Goal: Task Accomplishment & Management: Complete application form

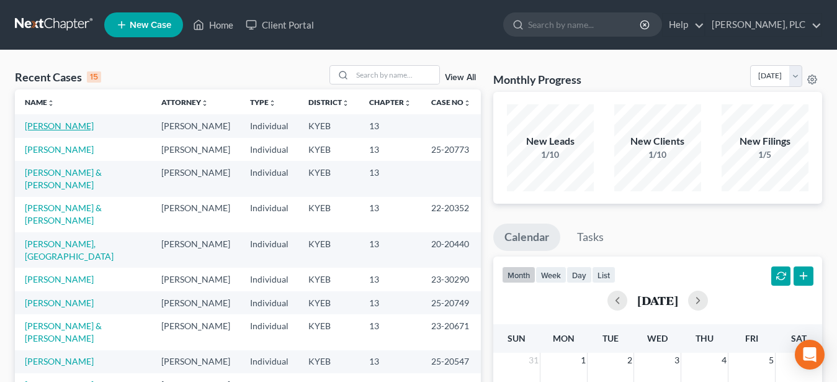
click at [56, 127] on link "[PERSON_NAME]" at bounding box center [59, 125] width 69 height 11
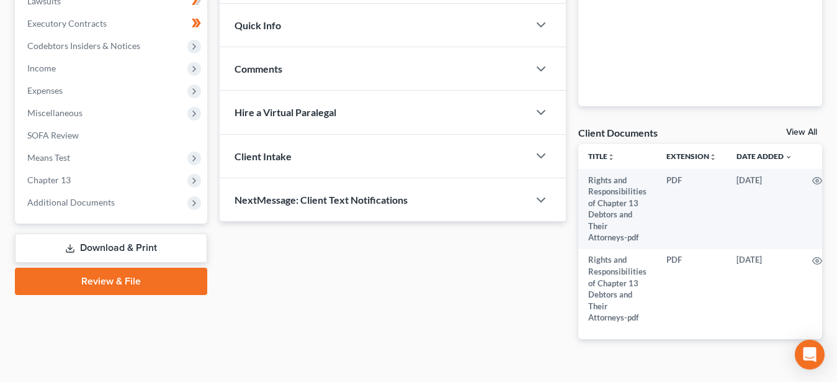
scroll to position [374, 0]
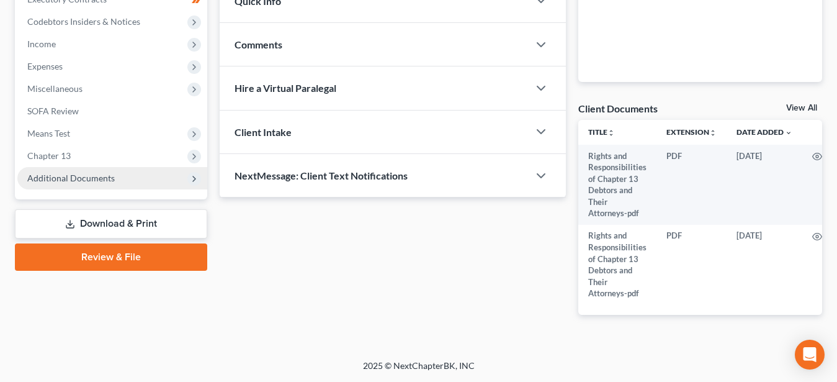
click at [97, 172] on span "Additional Documents" at bounding box center [70, 177] width 87 height 11
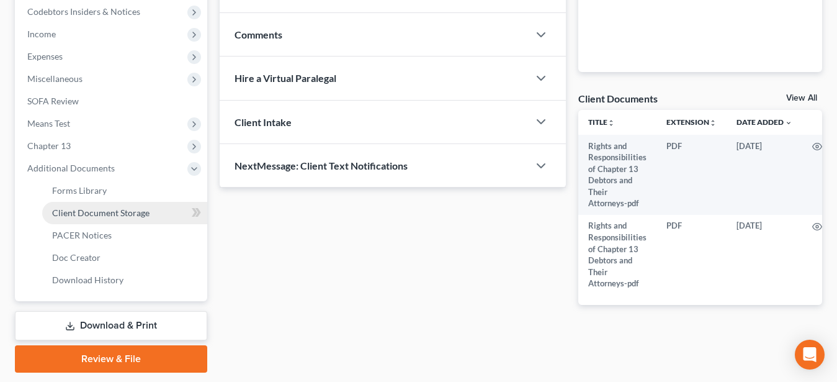
click at [120, 215] on span "Client Document Storage" at bounding box center [100, 212] width 97 height 11
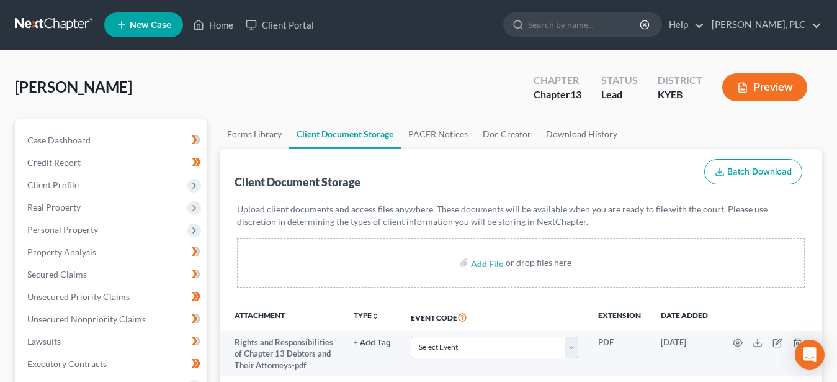
scroll to position [127, 0]
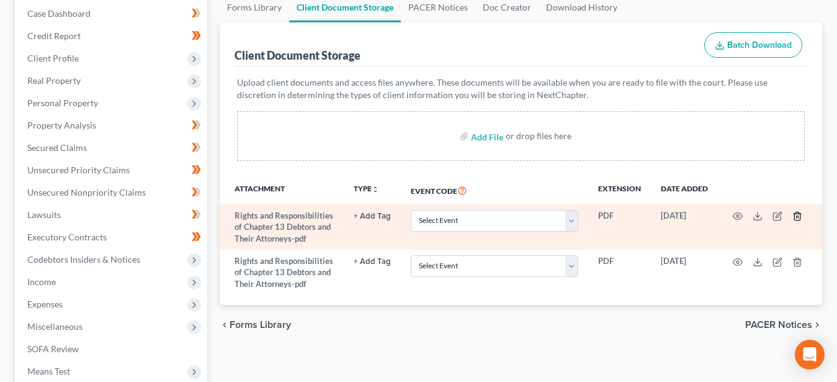
click at [799, 214] on icon "button" at bounding box center [797, 216] width 10 height 10
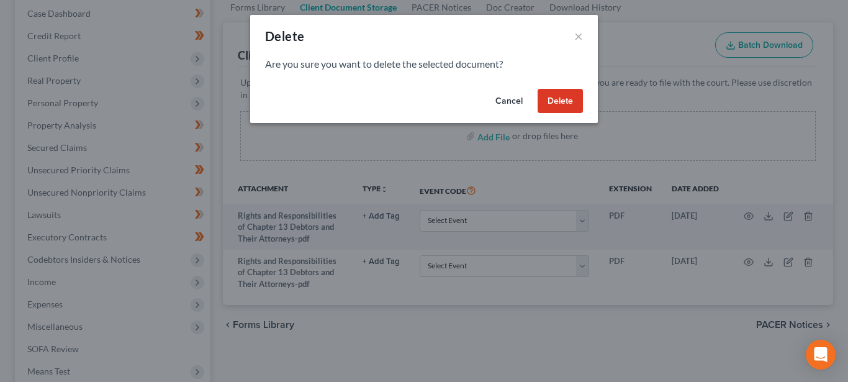
click at [552, 91] on button "Delete" at bounding box center [559, 101] width 45 height 25
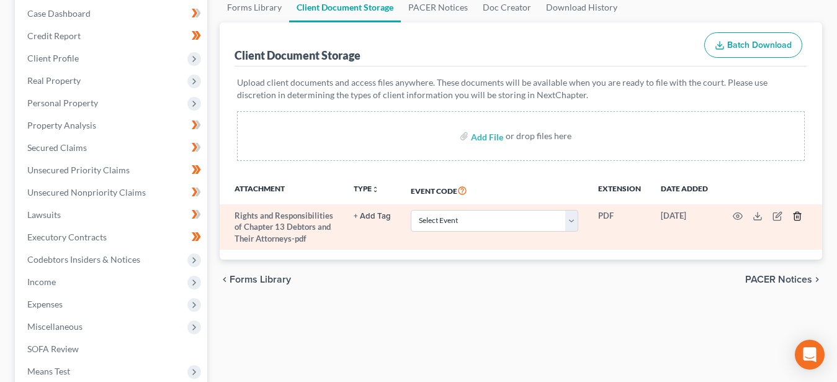
click at [799, 215] on icon "button" at bounding box center [797, 216] width 10 height 10
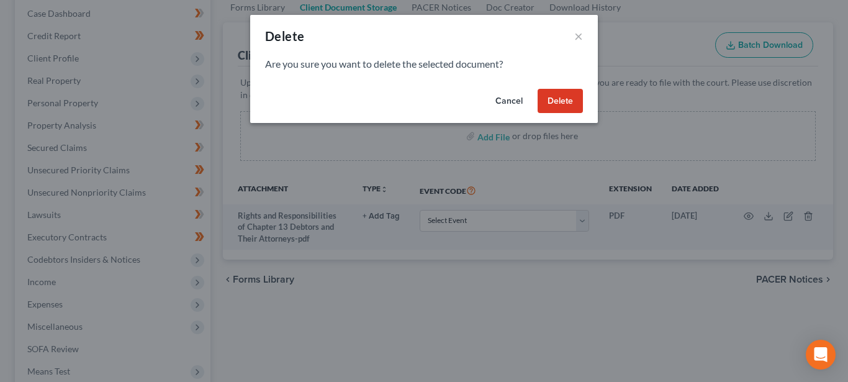
click at [563, 99] on button "Delete" at bounding box center [559, 101] width 45 height 25
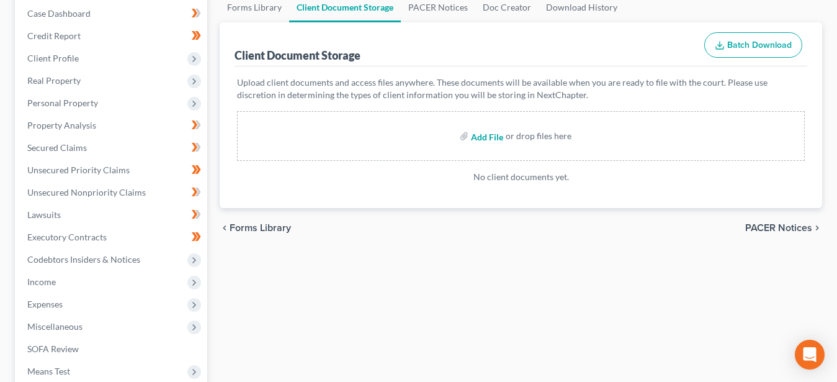
click at [489, 133] on input "file" at bounding box center [486, 136] width 30 height 22
type input "C:\fakepath\Cert re RR.pdf"
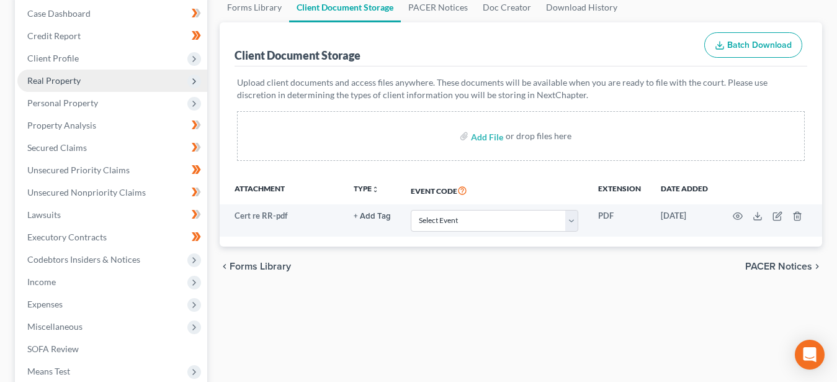
scroll to position [411, 0]
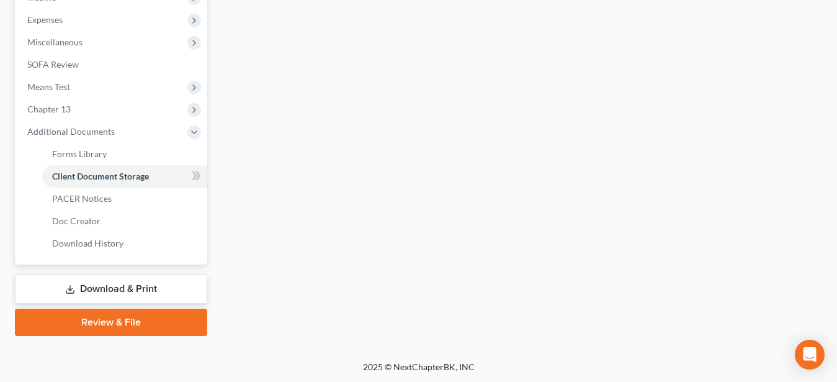
click at [130, 285] on link "Download & Print" at bounding box center [111, 288] width 192 height 29
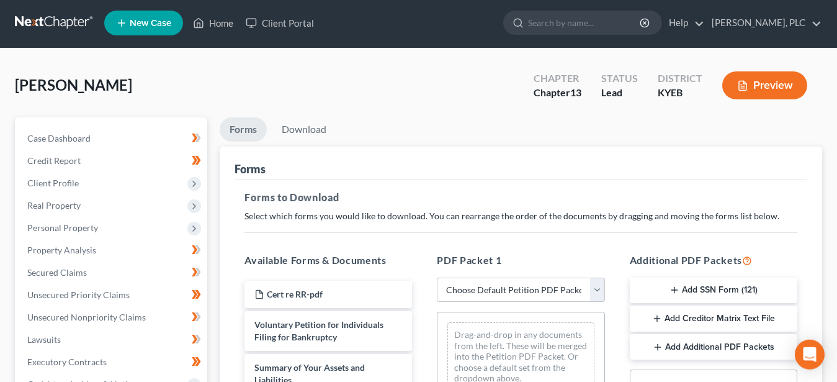
scroll to position [127, 0]
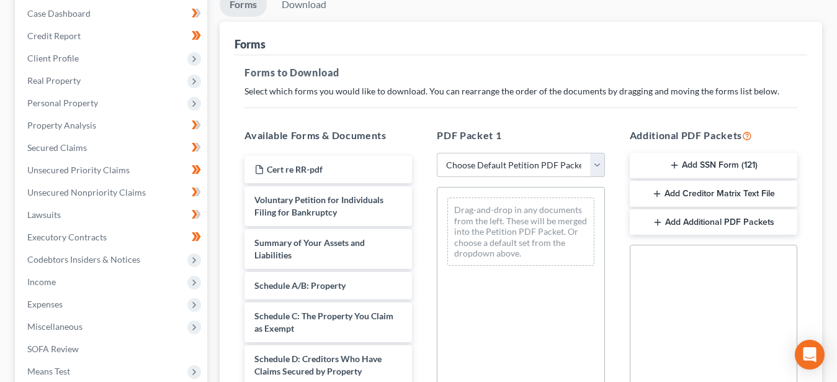
select select "8"
click option "Initial Filing Ch 13" at bounding box center [0, 0] width 0 height 0
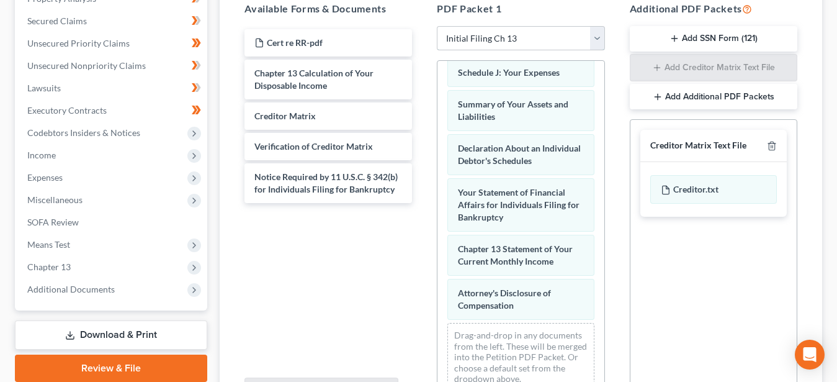
scroll to position [372, 0]
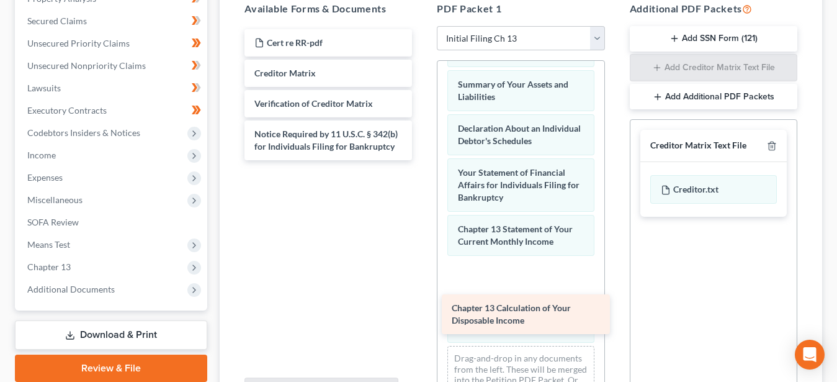
drag, startPoint x: 290, startPoint y: 78, endPoint x: 485, endPoint y: 298, distance: 294.5
click at [422, 160] on div "Chapter 13 Calculation of Your Disposable Income Cert re RR-pdf Chapter 13 Calc…" at bounding box center [328, 94] width 187 height 131
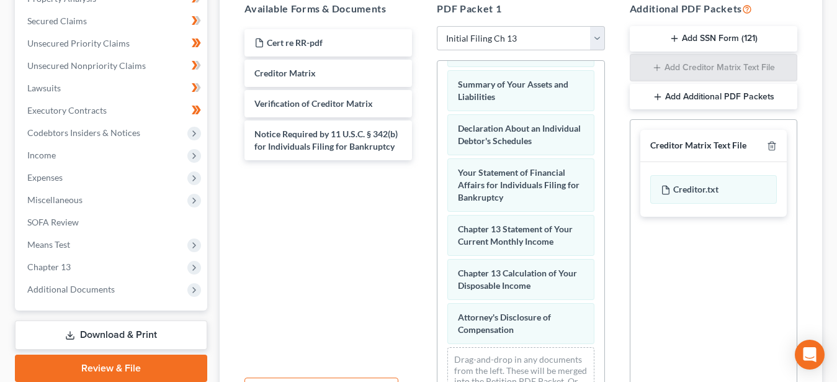
scroll to position [434, 0]
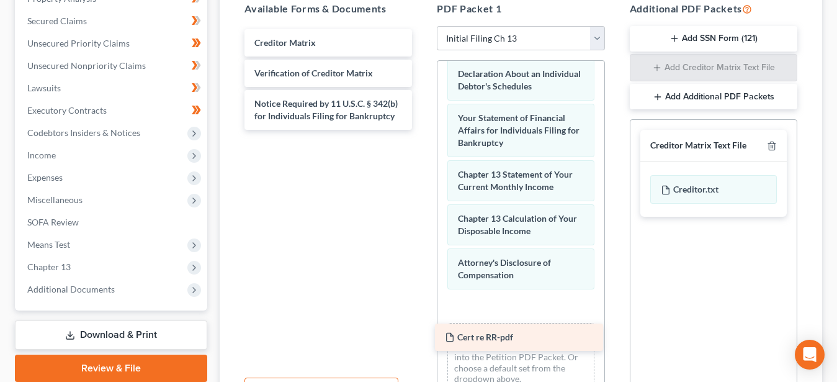
drag, startPoint x: 277, startPoint y: 36, endPoint x: 467, endPoint y: 322, distance: 343.0
click at [422, 130] on div "Cert re RR-pdf Cert re RR-pdf Creditor Matrix Verification of Creditor Matrix N…" at bounding box center [328, 79] width 187 height 101
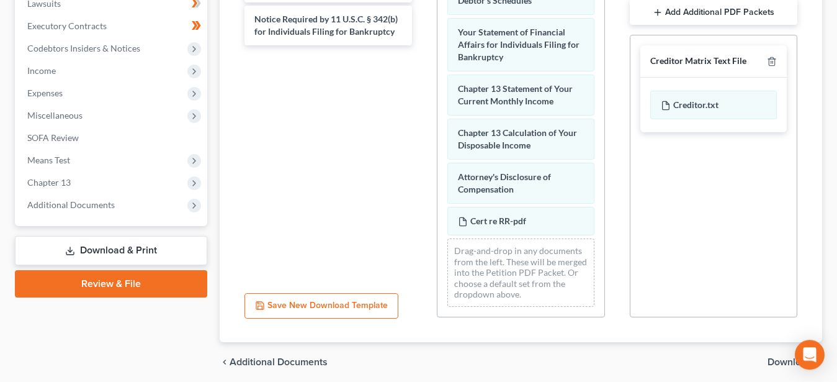
scroll to position [380, 0]
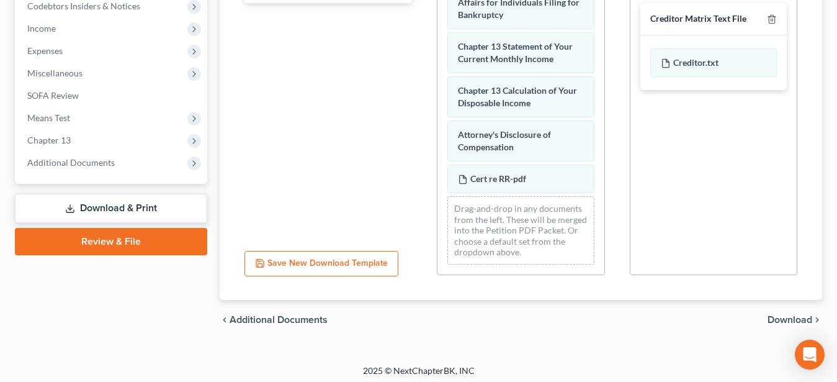
click at [777, 317] on span "Download" at bounding box center [790, 320] width 45 height 10
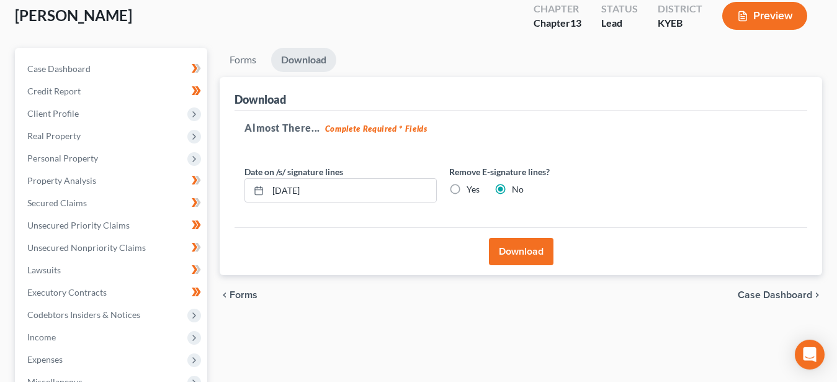
scroll to position [46, 0]
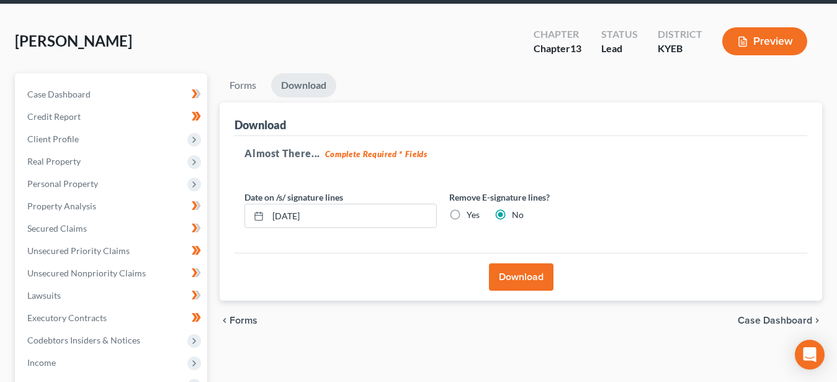
click at [534, 275] on button "Download" at bounding box center [521, 276] width 65 height 27
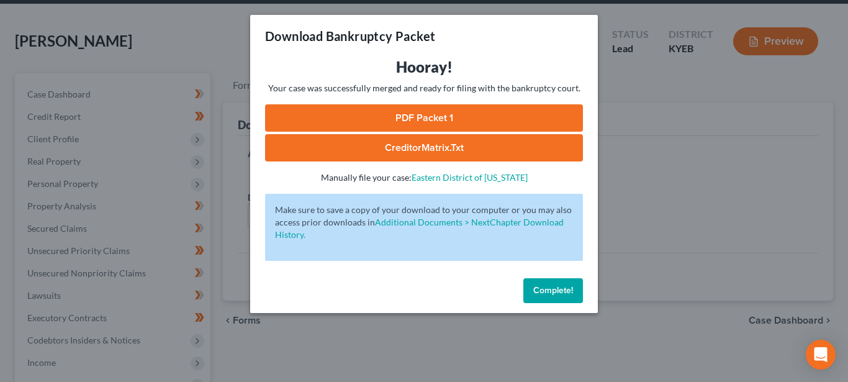
click at [411, 117] on link "PDF Packet 1" at bounding box center [424, 117] width 318 height 27
click at [384, 150] on link "CreditorMatrix.txt" at bounding box center [424, 147] width 318 height 27
click at [547, 287] on span "Complete!" at bounding box center [553, 290] width 40 height 11
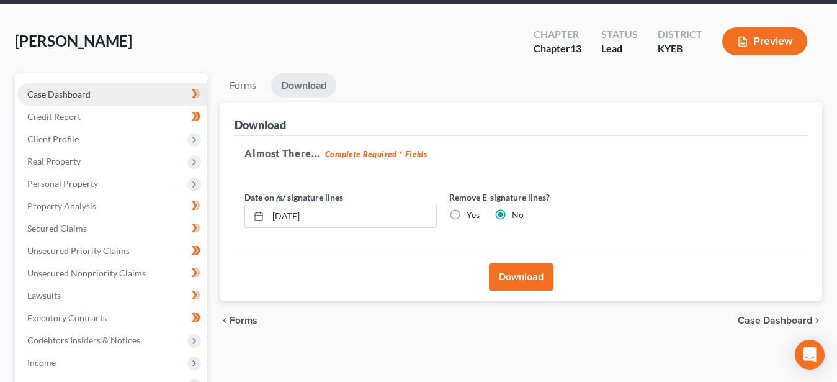
click at [61, 88] on link "Case Dashboard" at bounding box center [112, 94] width 190 height 22
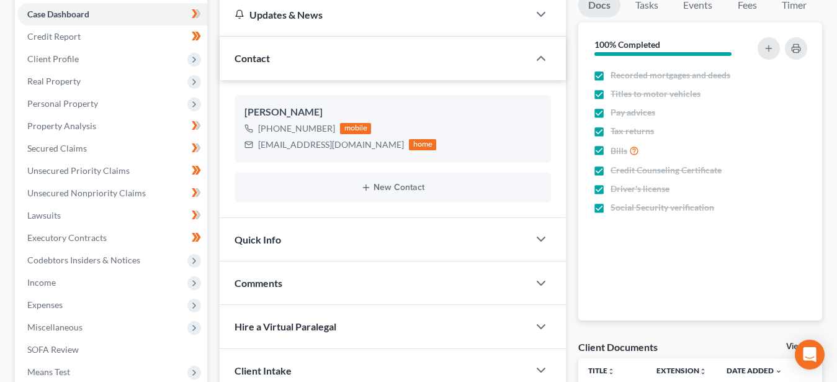
scroll to position [127, 0]
click at [287, 235] on div "Quick Info" at bounding box center [374, 238] width 309 height 43
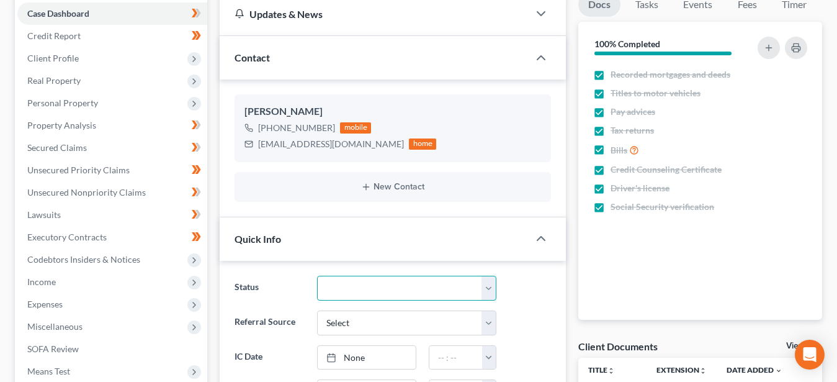
click at [317, 275] on select "Discharged Dismissed Filed In Progress Lead Lost Lead Ready to File To Review" at bounding box center [406, 287] width 179 height 25
select select "2"
click option "Filed" at bounding box center [0, 0] width 0 height 0
click at [268, 252] on div "Quick Info" at bounding box center [374, 238] width 309 height 43
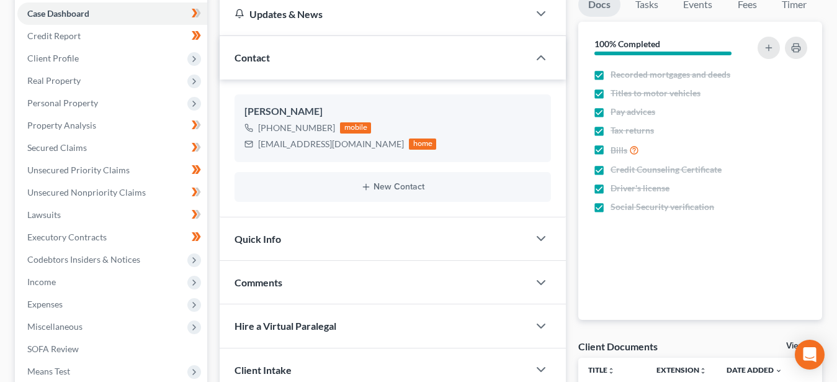
click at [267, 240] on span "Quick Info" at bounding box center [258, 239] width 47 height 12
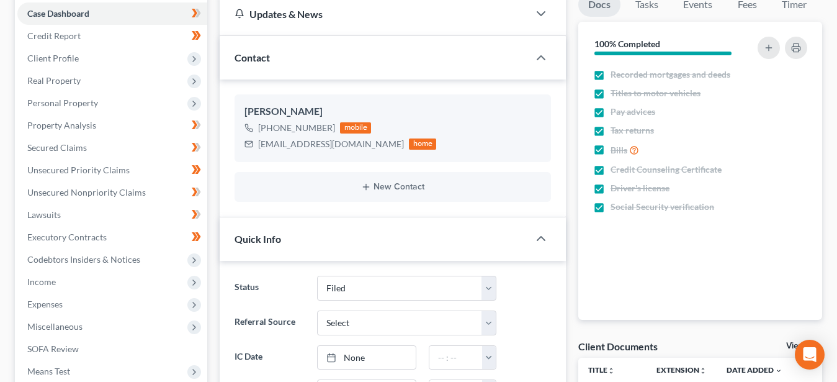
click at [267, 240] on span "Quick Info" at bounding box center [258, 239] width 47 height 12
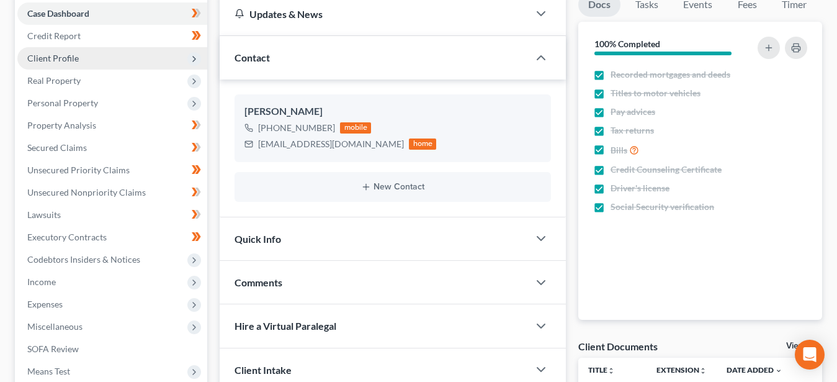
click at [70, 60] on span "Client Profile" at bounding box center [52, 58] width 51 height 11
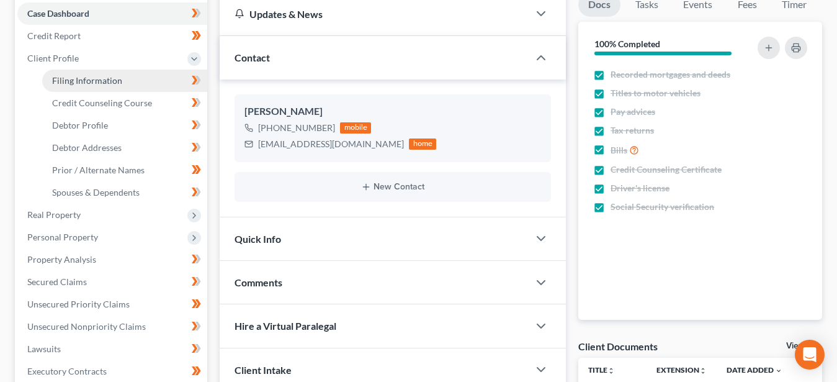
click at [106, 81] on span "Filing Information" at bounding box center [87, 80] width 70 height 11
select select "1"
select select "0"
select select "3"
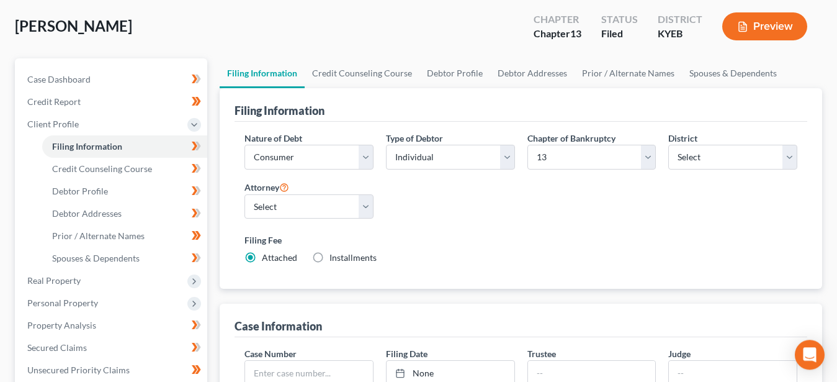
scroll to position [253, 0]
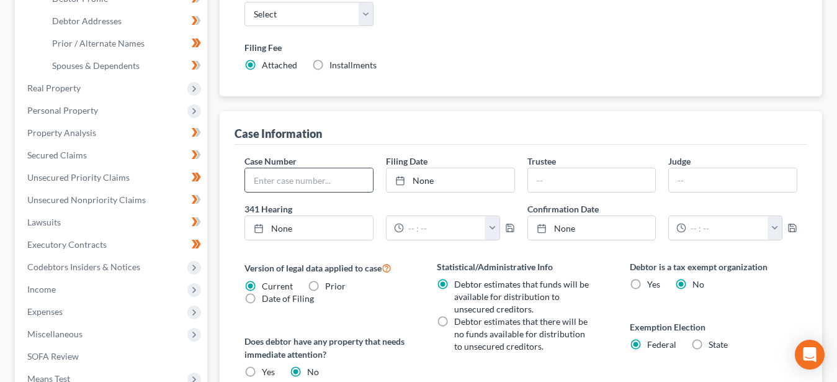
click at [313, 186] on input "text" at bounding box center [309, 180] width 128 height 24
type input "25-20793"
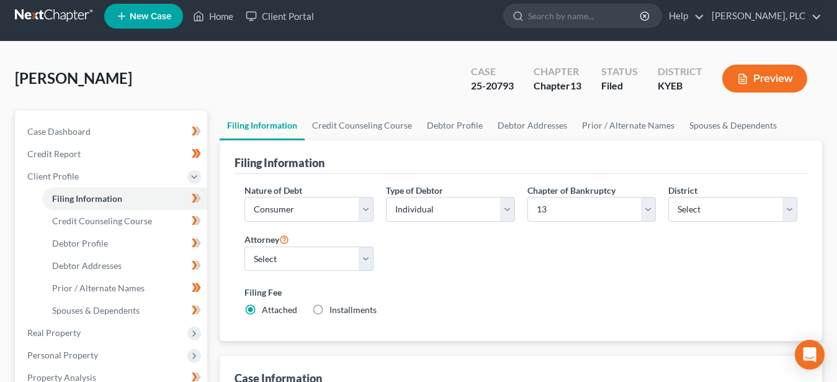
scroll to position [0, 0]
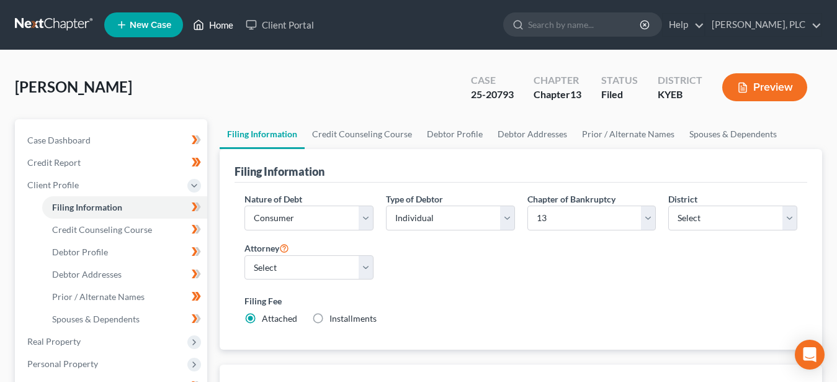
click at [222, 22] on link "Home" at bounding box center [213, 25] width 53 height 22
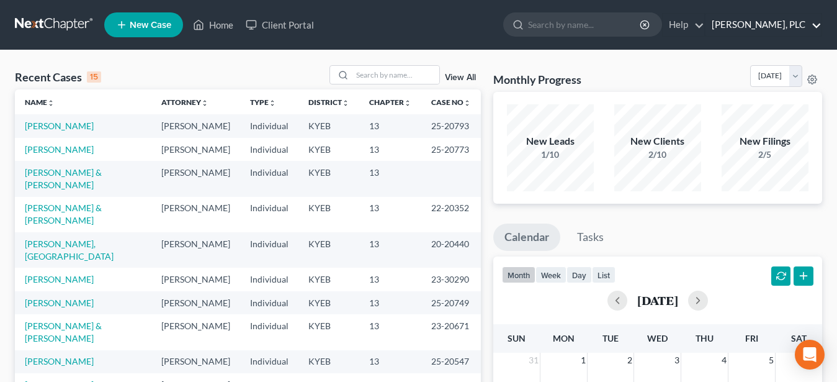
click at [774, 25] on link "John M. Schultz, PLC" at bounding box center [763, 25] width 116 height 22
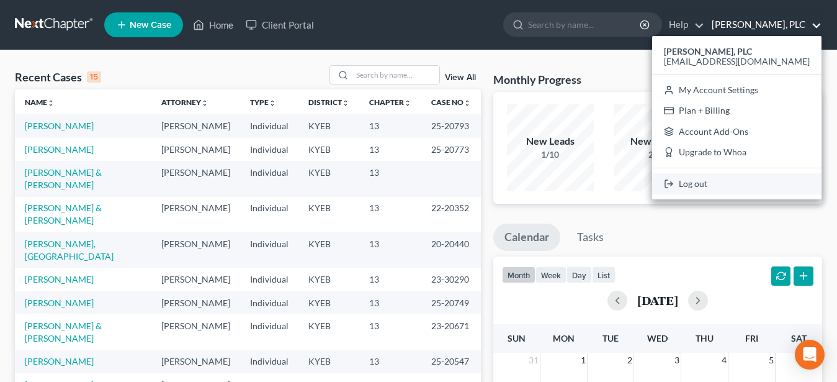
click at [740, 187] on link "Log out" at bounding box center [736, 183] width 169 height 21
